Goal: Find contact information: Find contact information

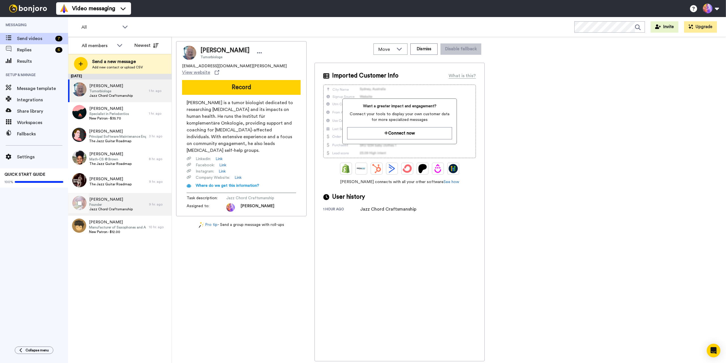
click at [119, 211] on div "[PERSON_NAME] Founder Jazz Chord Craftsmanship" at bounding box center [110, 204] width 43 height 15
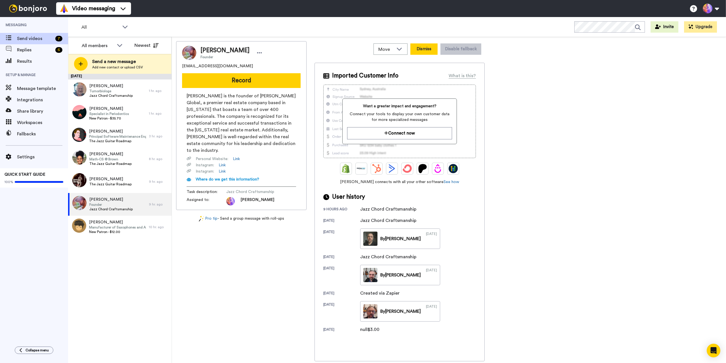
click at [425, 48] on button "Dismiss" at bounding box center [423, 48] width 27 height 11
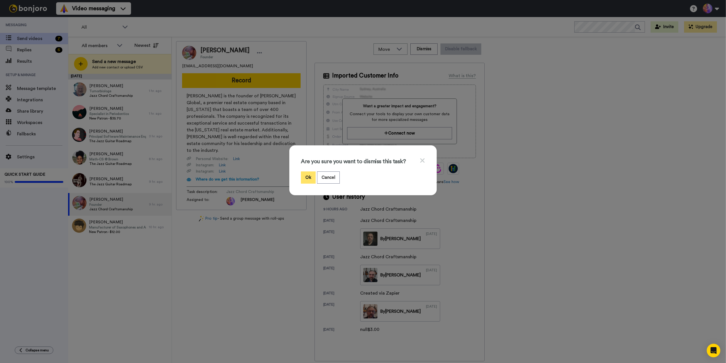
click at [306, 179] on button "Ok" at bounding box center [308, 177] width 15 height 12
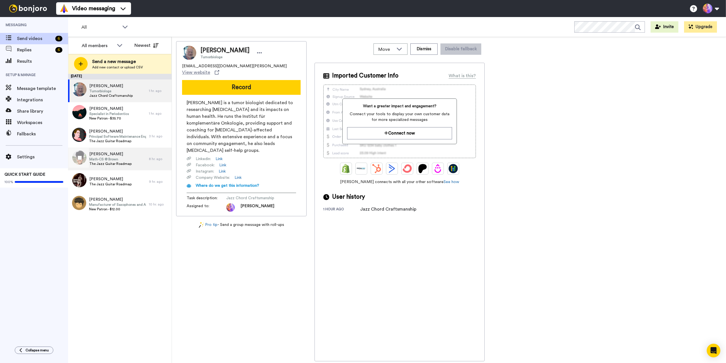
click at [130, 159] on div "[PERSON_NAME] Math-CS @ Brown The Jazz Guitar Roadmap" at bounding box center [108, 158] width 81 height 23
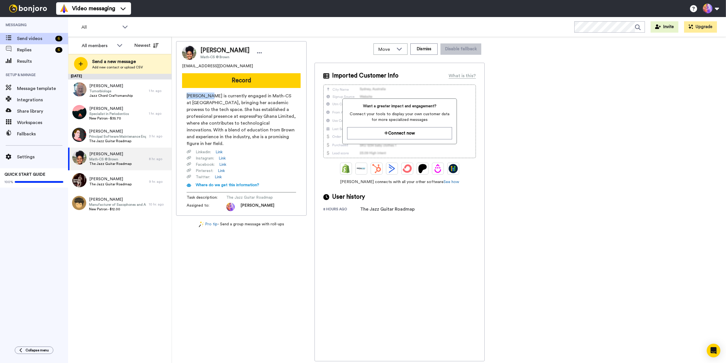
drag, startPoint x: 185, startPoint y: 94, endPoint x: 209, endPoint y: 97, distance: 23.8
click at [209, 97] on div "[PERSON_NAME] is currently engaged in Math-CS at [GEOGRAPHIC_DATA], bringing he…" at bounding box center [241, 151] width 119 height 119
copy span "[PERSON_NAME]"
click at [687, 112] on div "[PERSON_NAME] Math-CS @ Brown [EMAIL_ADDRESS][DOMAIN_NAME] Record [PERSON_NAME]…" at bounding box center [449, 201] width 546 height 320
